Goal: Transaction & Acquisition: Book appointment/travel/reservation

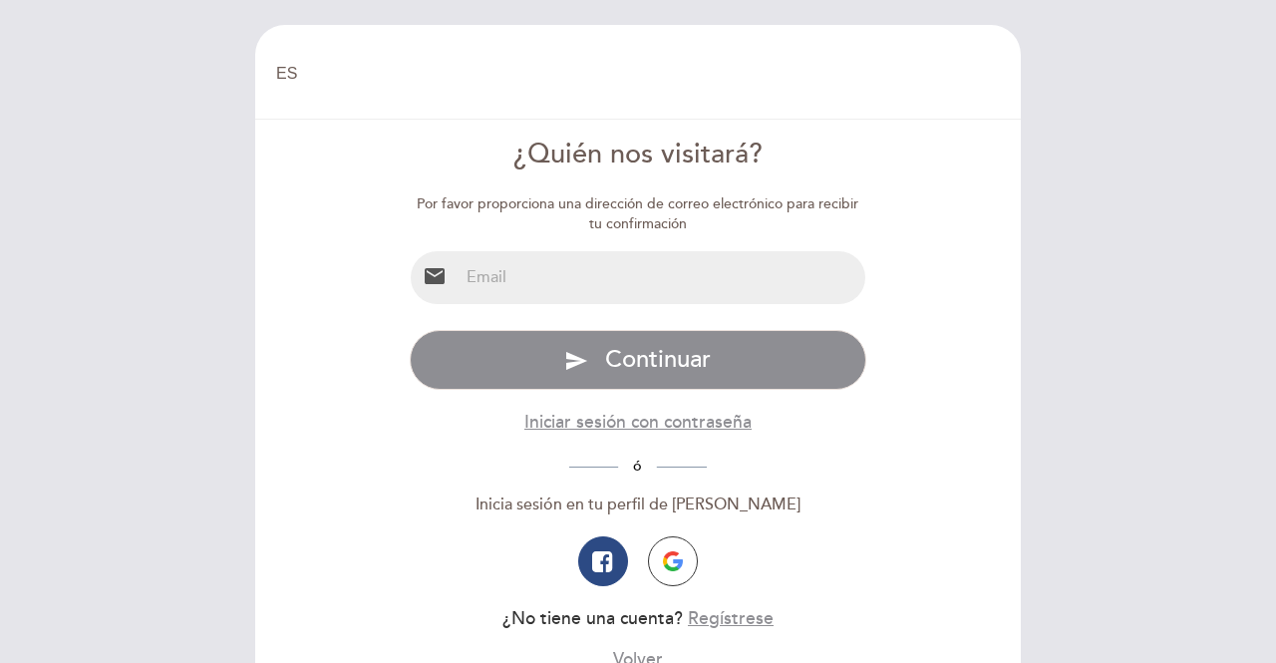
select select "es"
click at [552, 278] on input "email" at bounding box center [663, 277] width 408 height 53
type input "rosaledezma812@gmail.com"
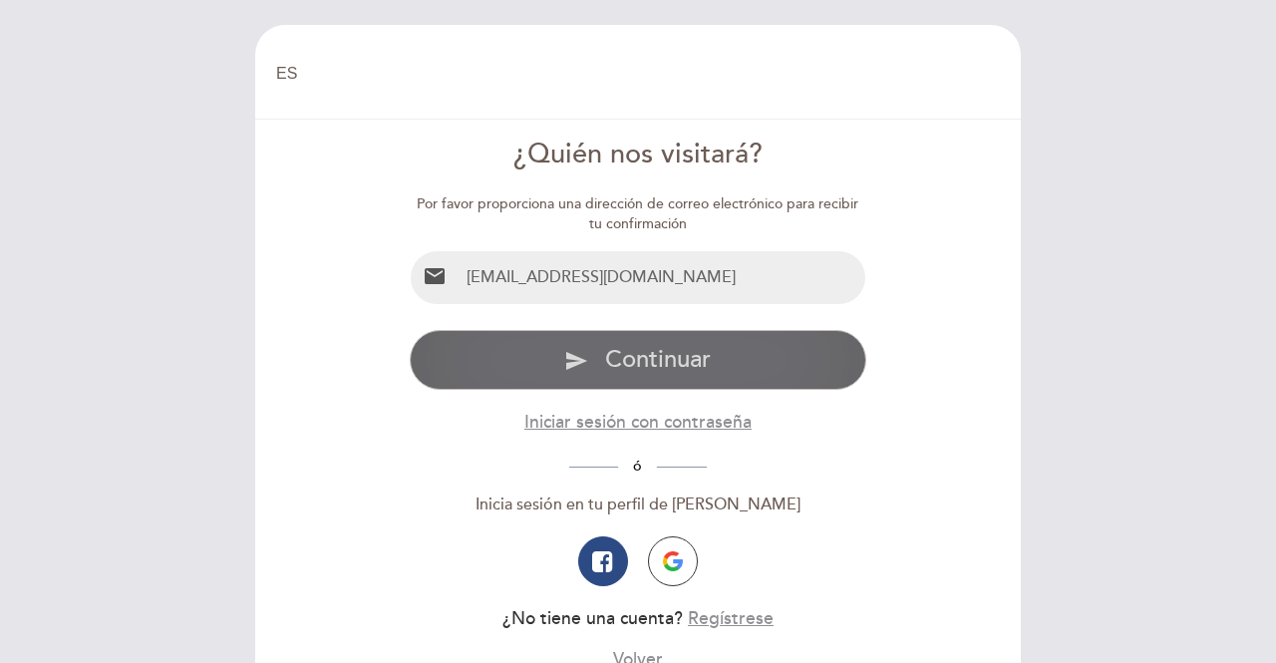
click at [618, 353] on span "Continuar" at bounding box center [658, 359] width 106 height 29
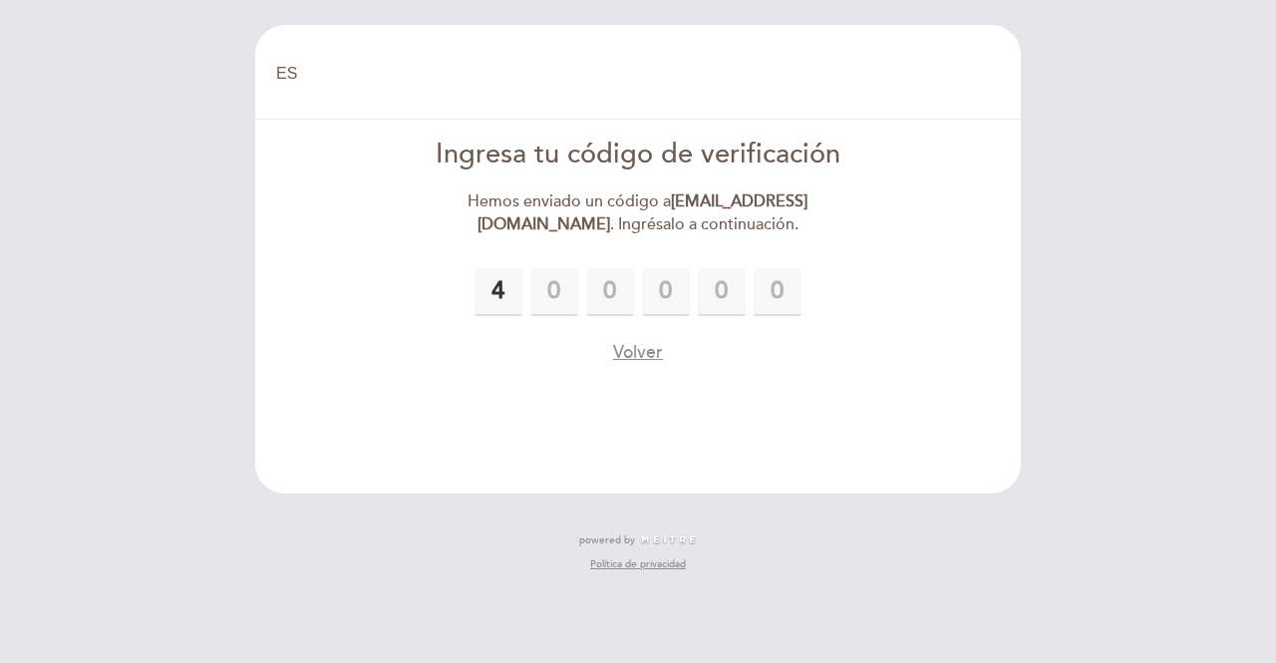
type input "4"
type input "8"
type input "1"
type input "4"
type input "6"
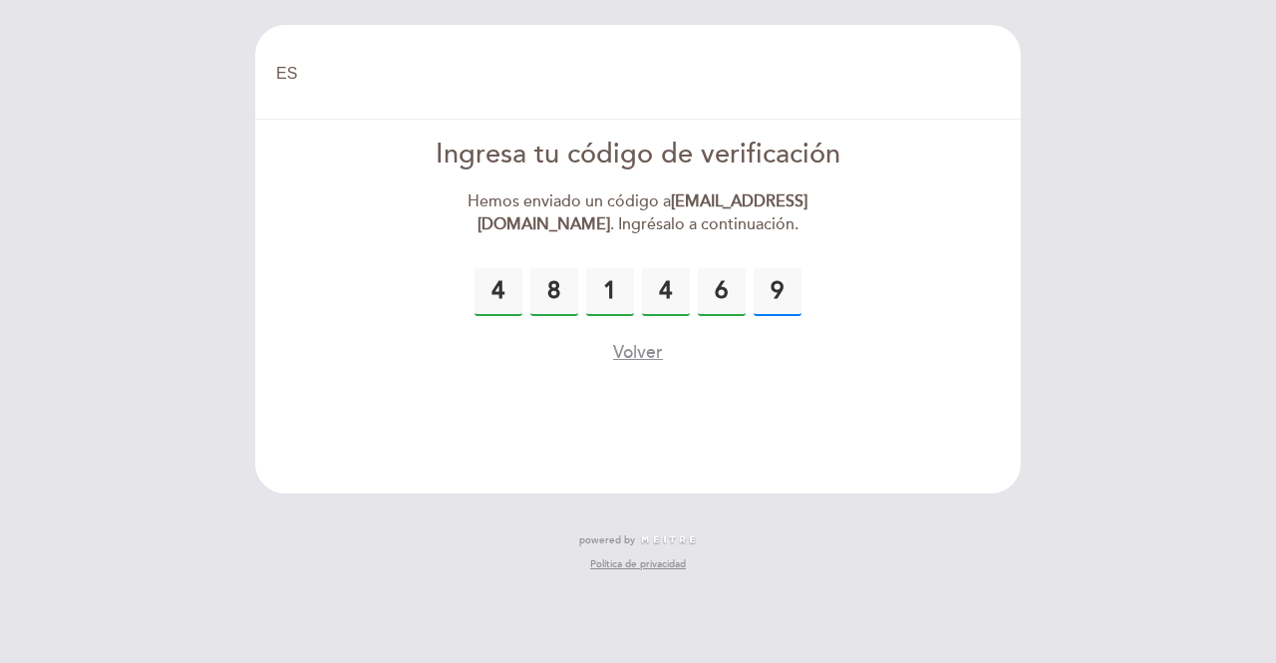
type input "9"
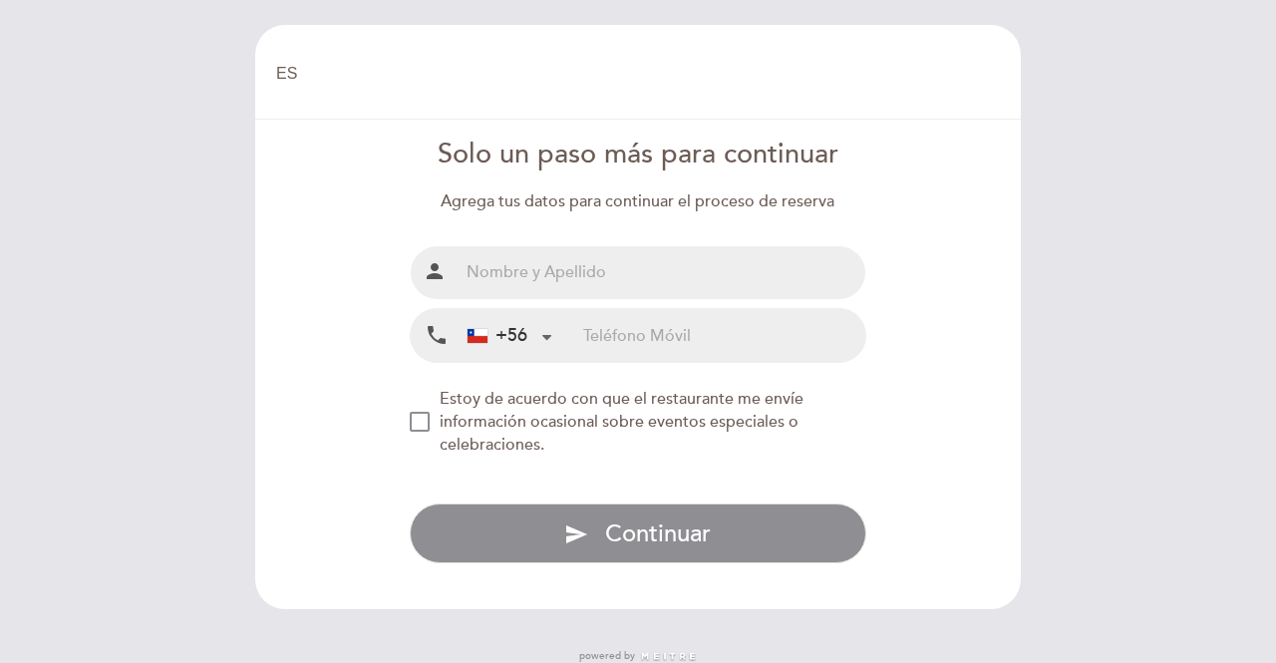
click at [590, 268] on input "text" at bounding box center [663, 272] width 408 height 53
type input "ROSA ALEJANDRA LEDEZMA CISTERNAS"
click at [646, 342] on input "tel" at bounding box center [724, 335] width 282 height 53
type input "994373572"
click at [418, 424] on div "NEW_MODAL_AGREE_RESTAURANT_SEND_OCCASIONAL_INFO" at bounding box center [420, 422] width 20 height 20
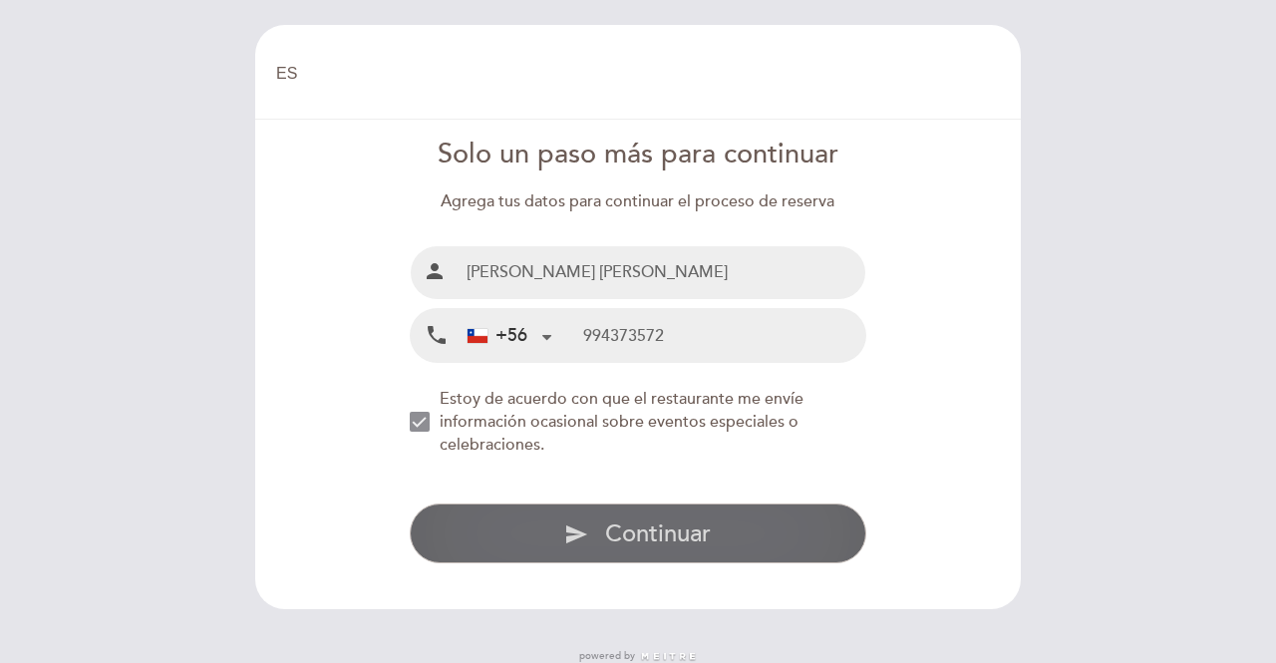
click at [642, 535] on span "Continuar" at bounding box center [658, 533] width 106 height 29
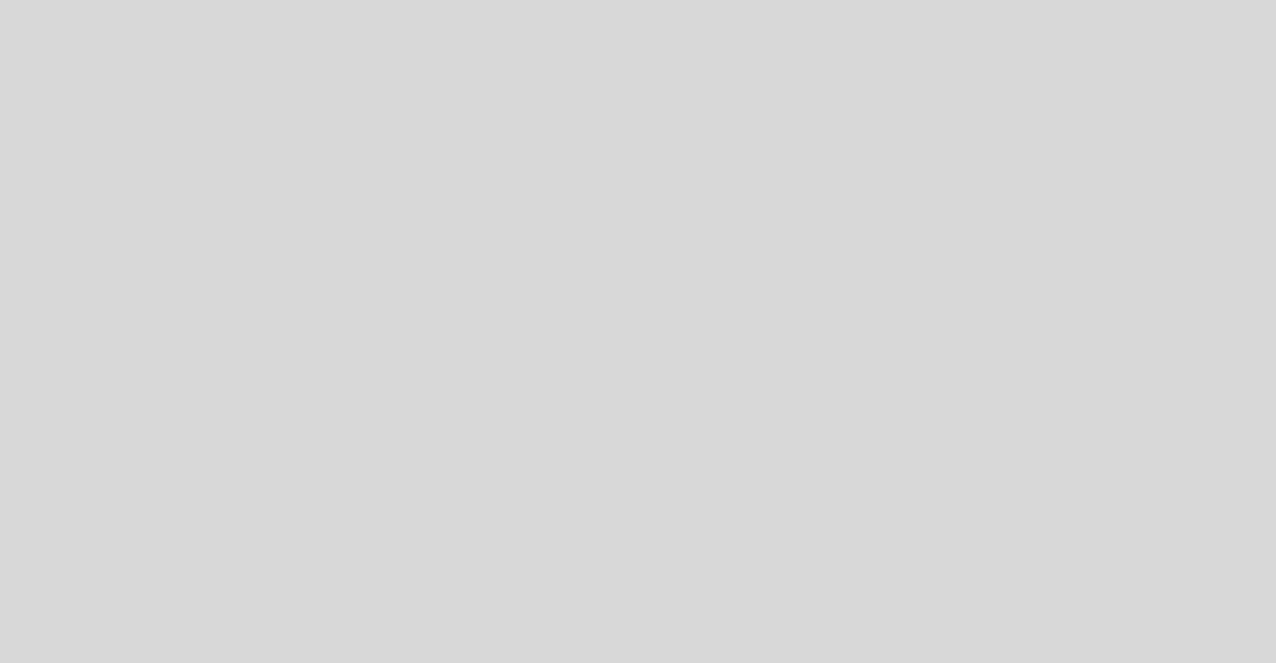
select select "es"
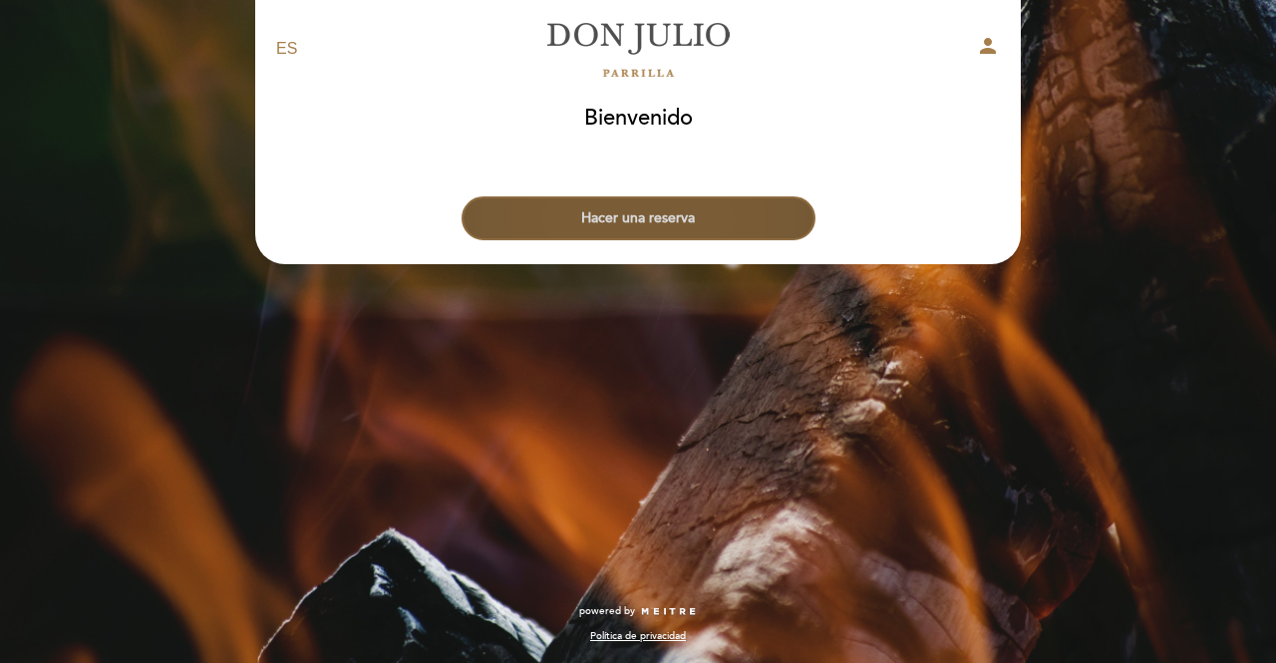
click at [634, 225] on button "Hacer una reserva" at bounding box center [639, 218] width 354 height 44
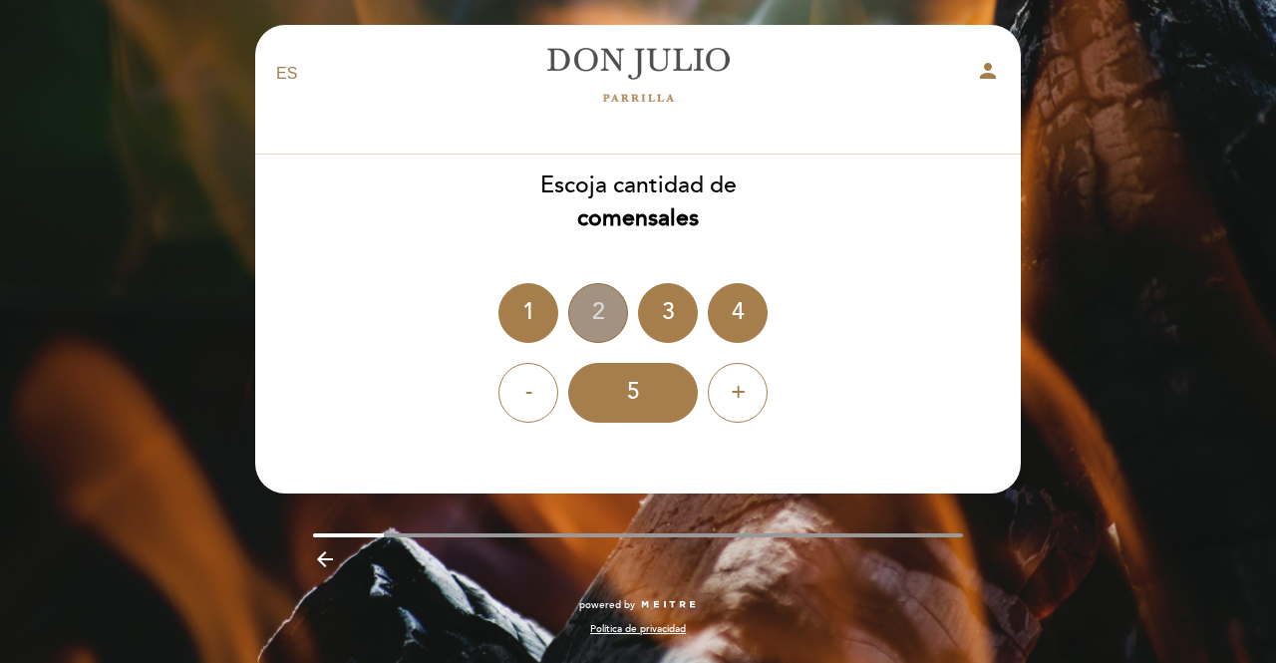
click at [600, 327] on div "2" at bounding box center [598, 313] width 60 height 60
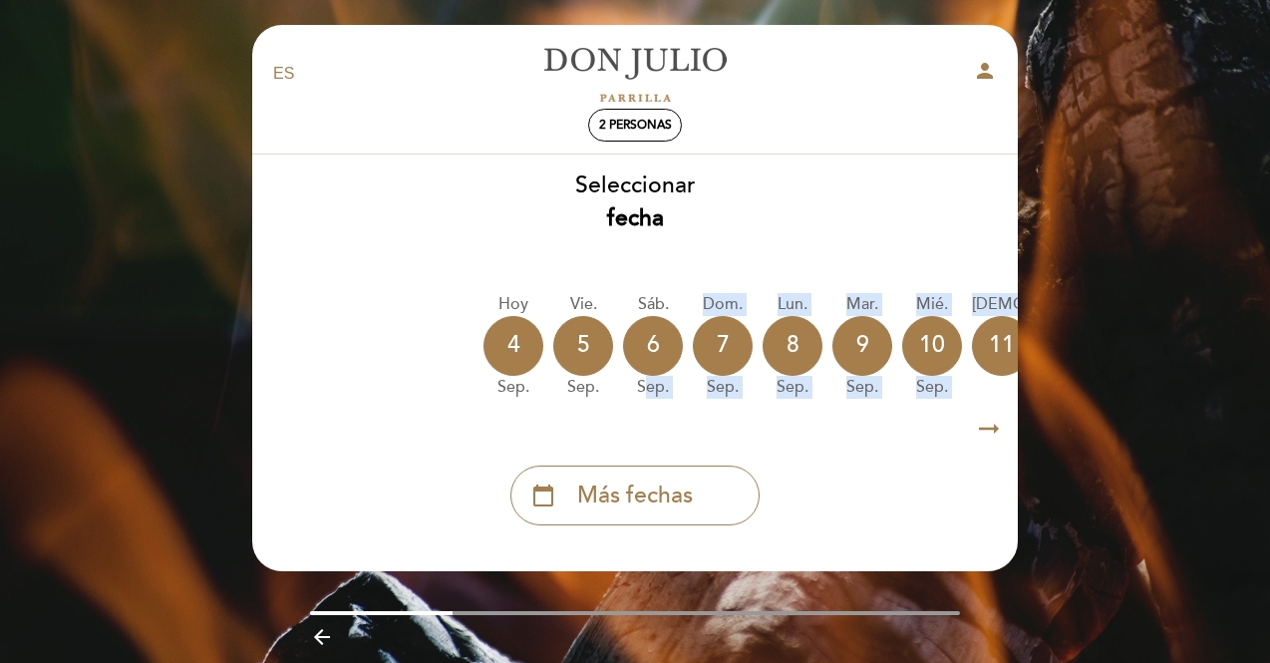
drag, startPoint x: 644, startPoint y: 408, endPoint x: 765, endPoint y: 411, distance: 120.7
click at [765, 411] on div "Seleccionar fecha [DATE] [DATE] [DATE] [DATE] [DATE] [DATE] [DATE] [DATE] jue. …" at bounding box center [635, 347] width 768 height 356
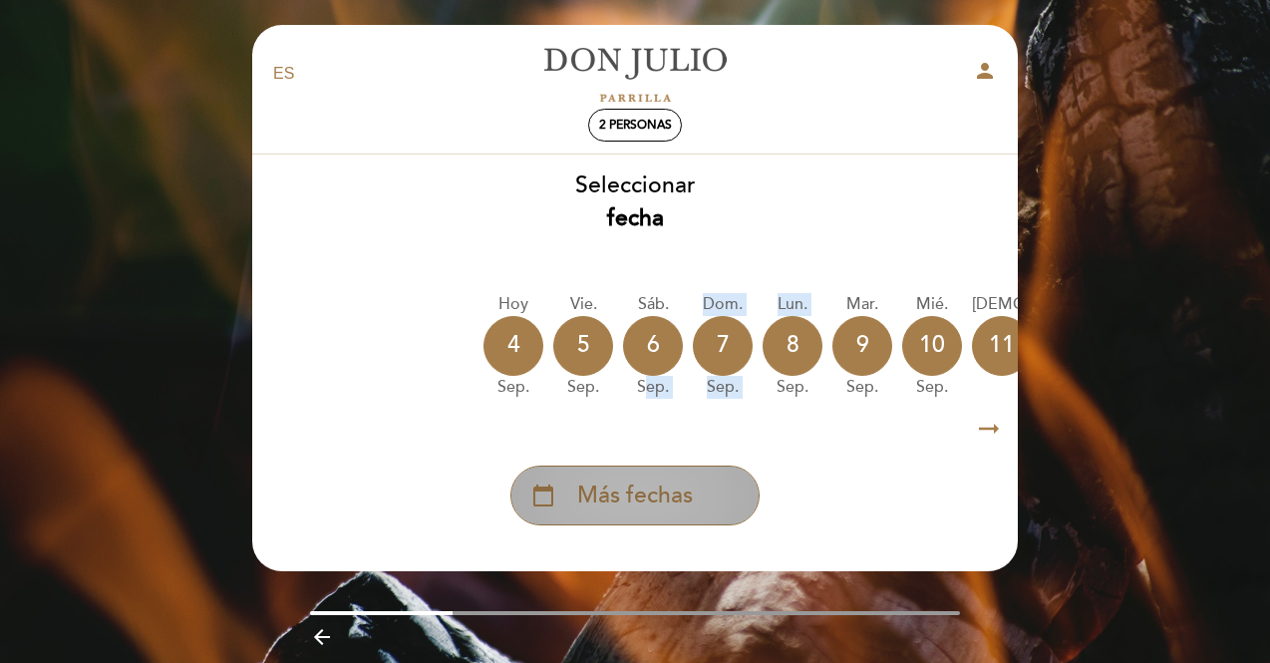
click at [655, 492] on span "Más fechas" at bounding box center [635, 495] width 116 height 33
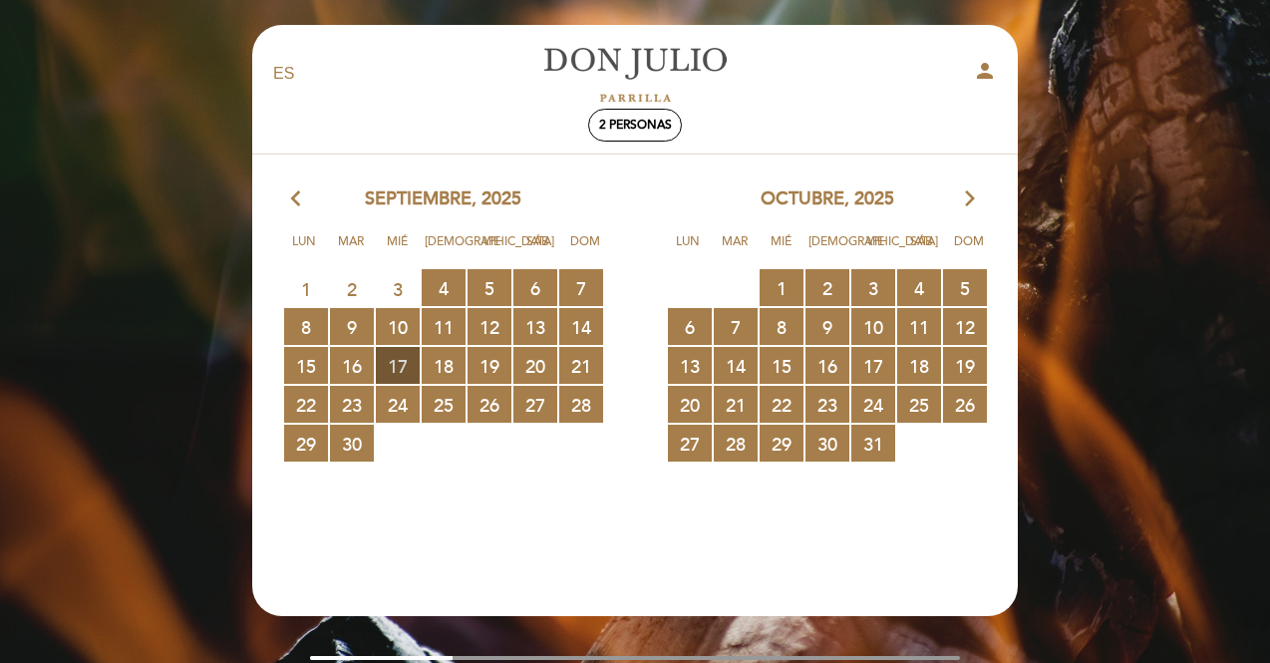
click at [402, 366] on span "17 RESERVAS DISPONIBLES" at bounding box center [398, 365] width 44 height 37
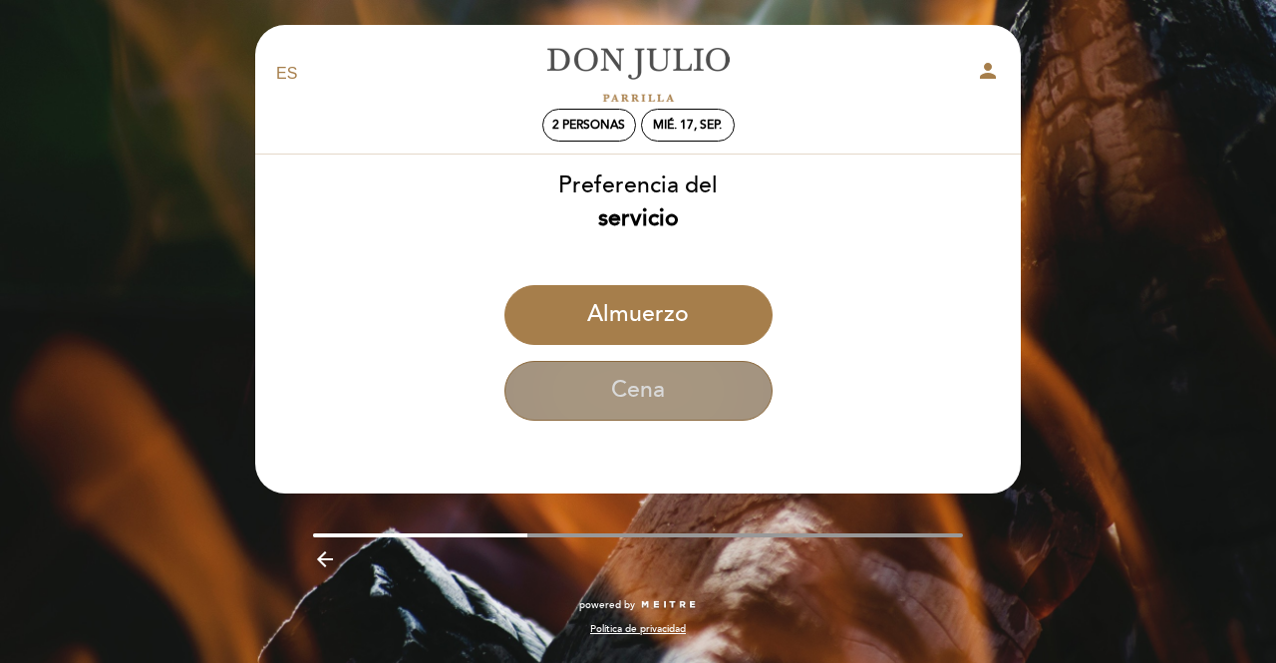
click at [635, 386] on button "Cena" at bounding box center [638, 391] width 268 height 60
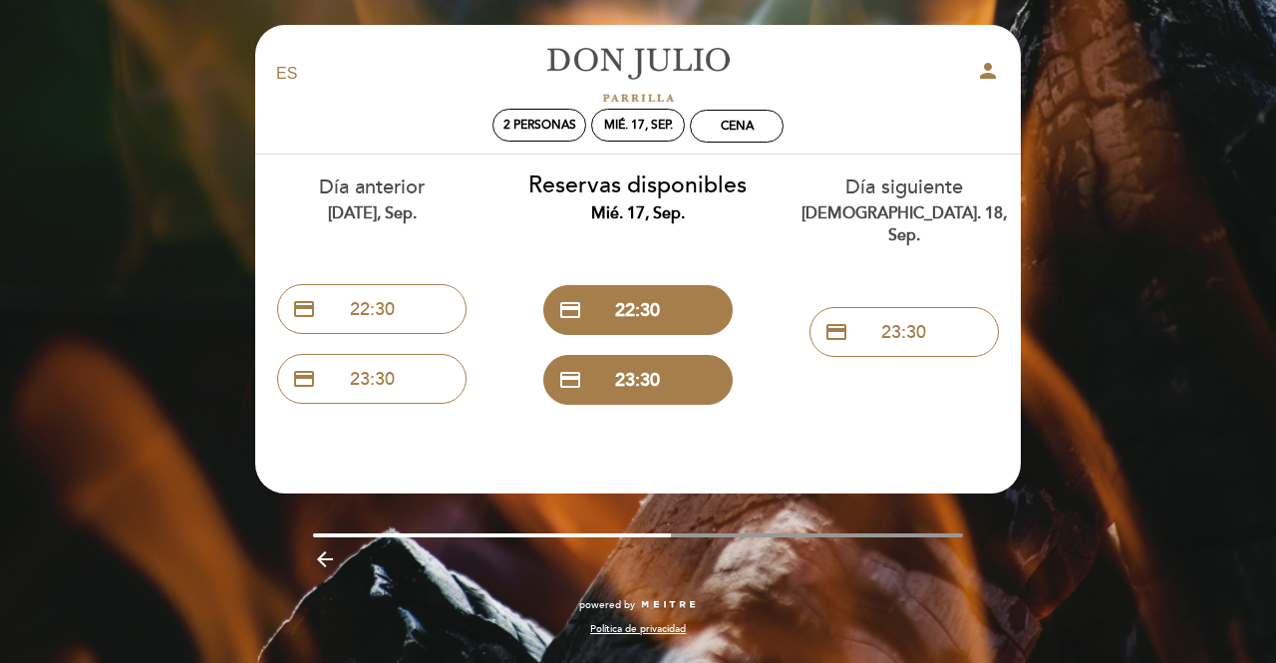
click at [1065, 216] on div "EN ES PT [PERSON_NAME] person 2 personas mié. 17, sep. Cena [GEOGRAPHIC_DATA] […" at bounding box center [638, 331] width 1276 height 663
